Goal: Find specific page/section: Find specific page/section

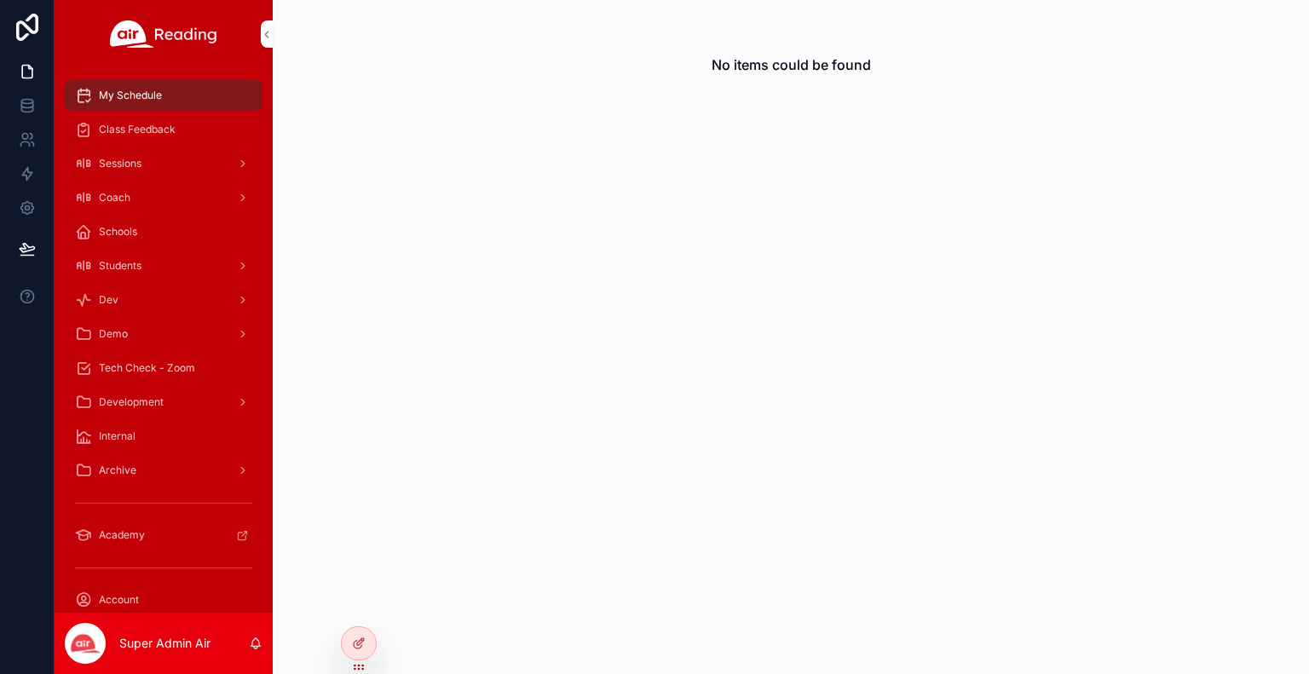
click at [155, 162] on div "Sessions" at bounding box center [163, 163] width 177 height 27
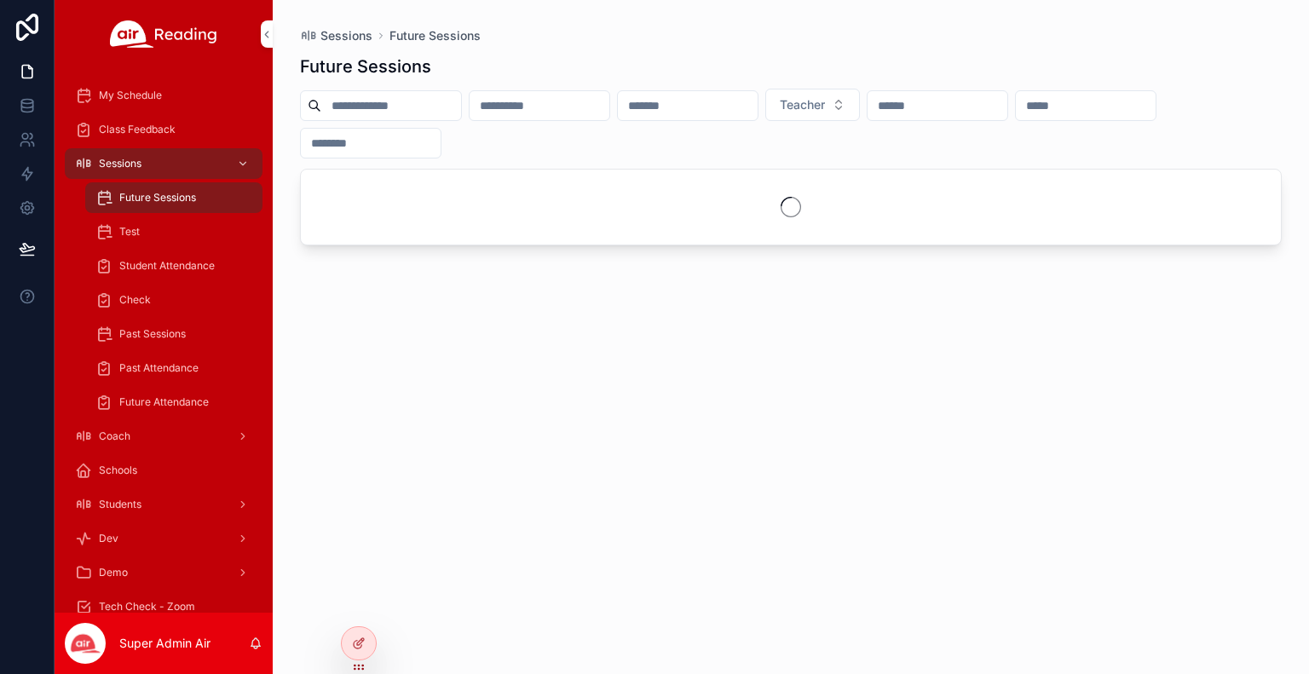
click at [0, 0] on icon at bounding box center [0, 0] width 0 height 0
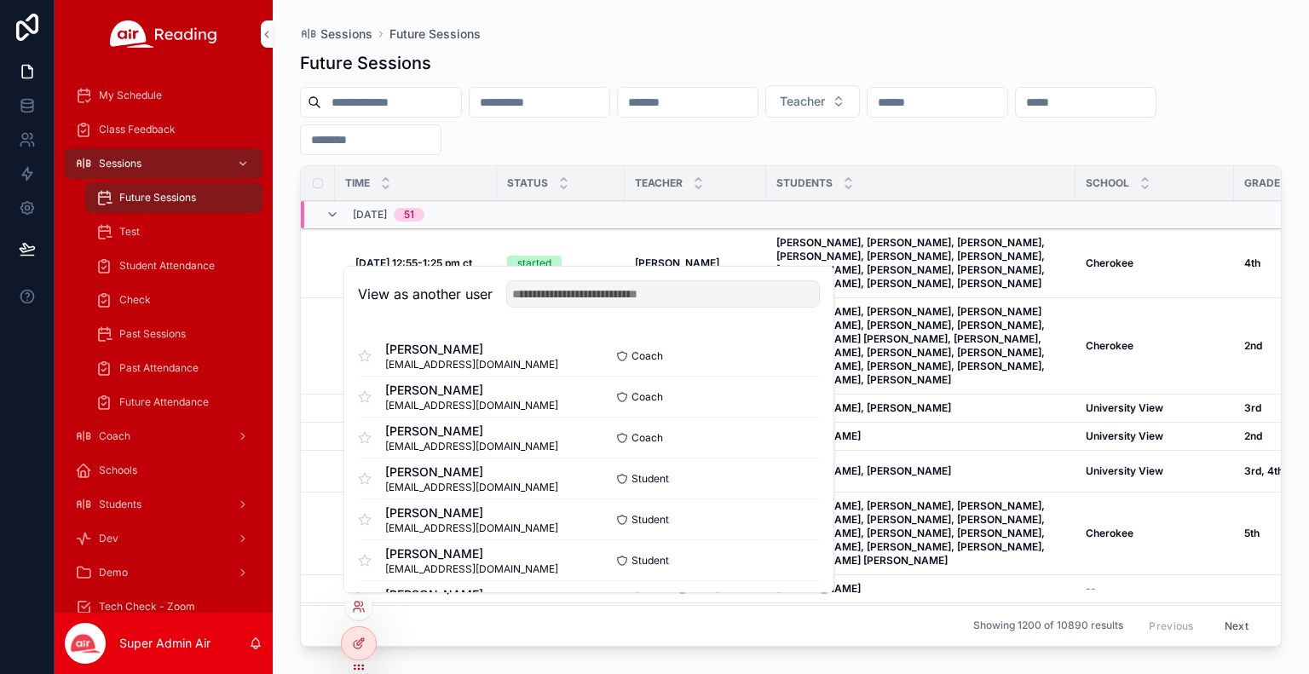
click at [0, 0] on button "Select" at bounding box center [0, 0] width 0 height 0
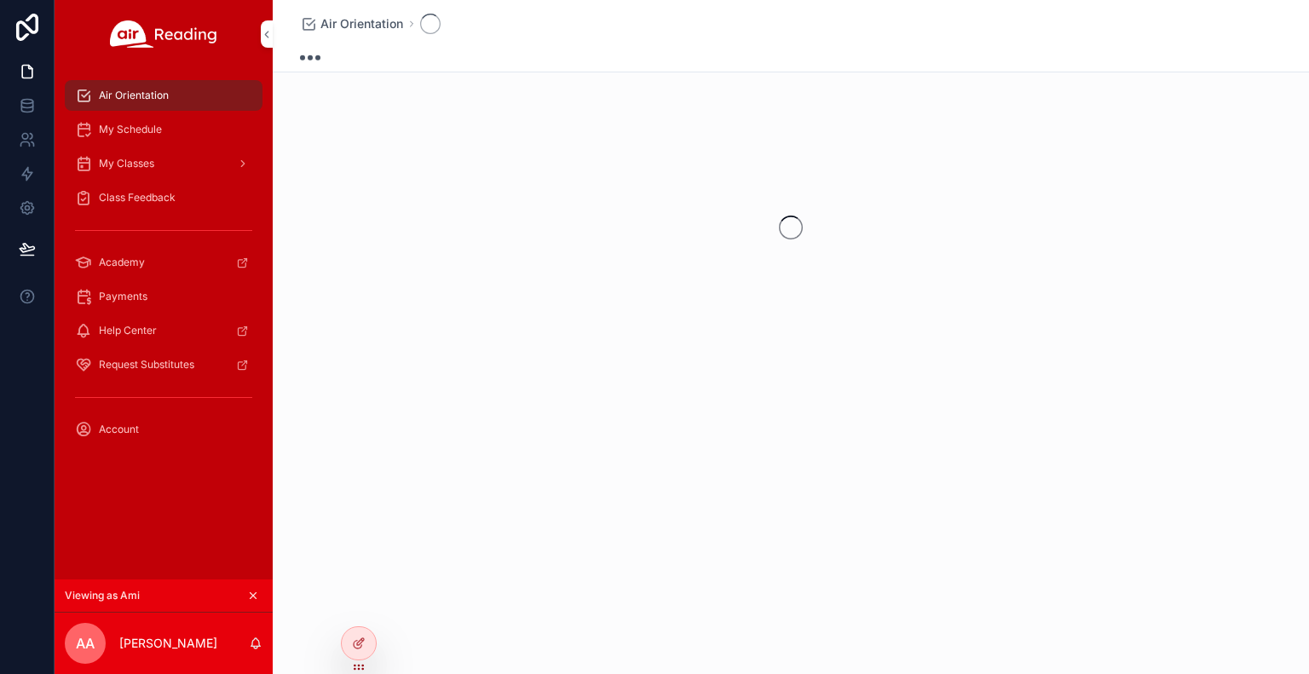
click at [152, 130] on span "My Schedule" at bounding box center [130, 130] width 63 height 14
